Goal: Task Accomplishment & Management: Manage account settings

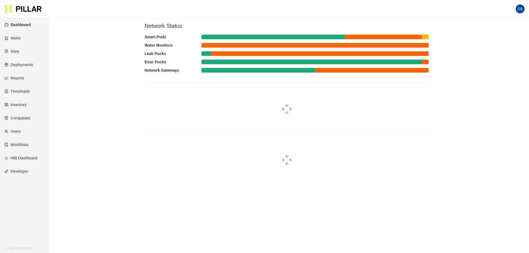
click at [15, 50] on link "Sites" at bounding box center [11, 51] width 15 height 4
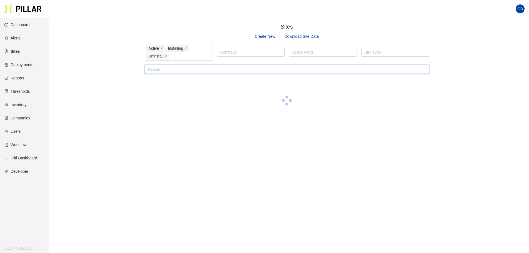
click at [157, 69] on input "text" at bounding box center [287, 69] width 284 height 9
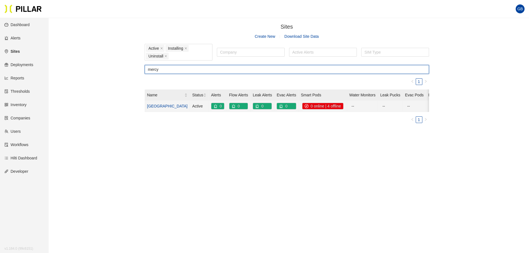
type input "mercy"
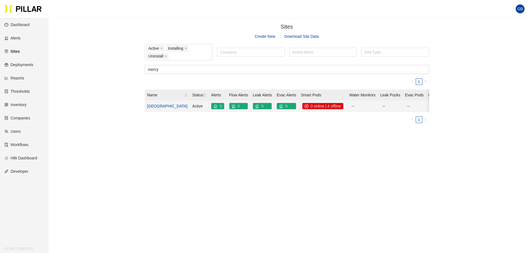
click at [160, 106] on link "[GEOGRAPHIC_DATA]" at bounding box center [167, 106] width 41 height 4
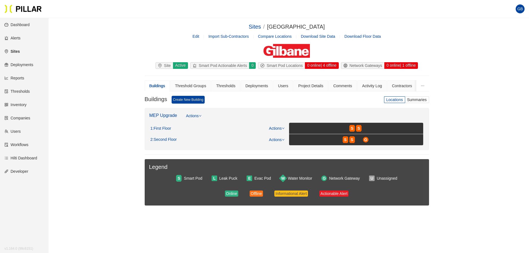
click at [196, 34] on link "Edit" at bounding box center [195, 36] width 7 height 4
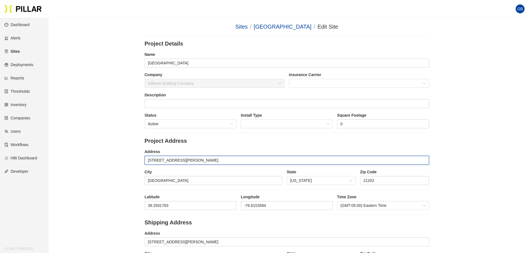
drag, startPoint x: 190, startPoint y: 161, endPoint x: 132, endPoint y: 159, distance: 58.3
